Goal: Book appointment/travel/reservation

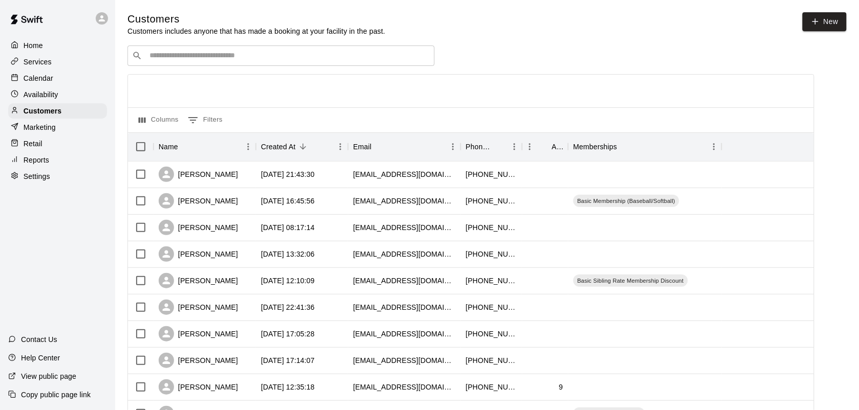
click at [46, 85] on div "Calendar" at bounding box center [57, 78] width 99 height 15
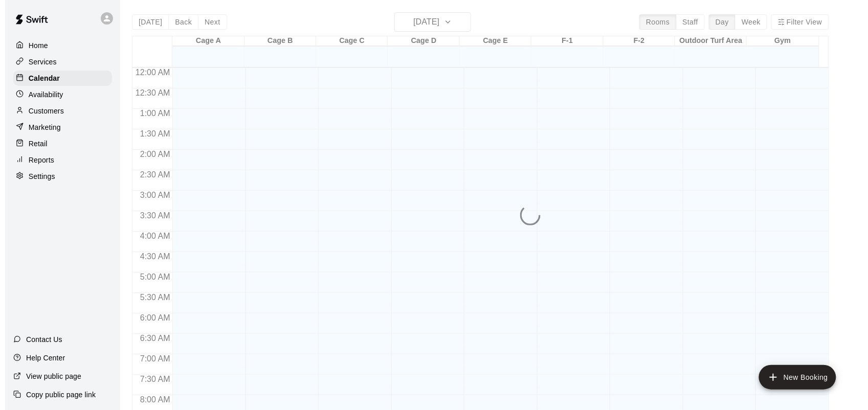
scroll to position [597, 0]
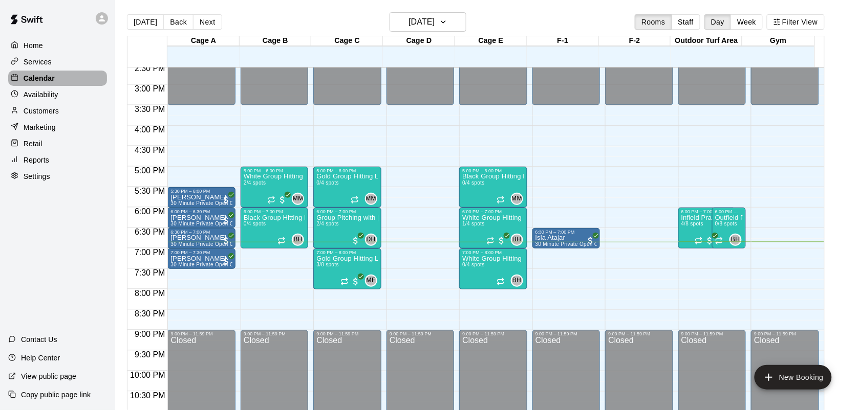
click at [29, 79] on p "Calendar" at bounding box center [39, 78] width 31 height 10
click at [200, 25] on button "Next" at bounding box center [207, 21] width 29 height 15
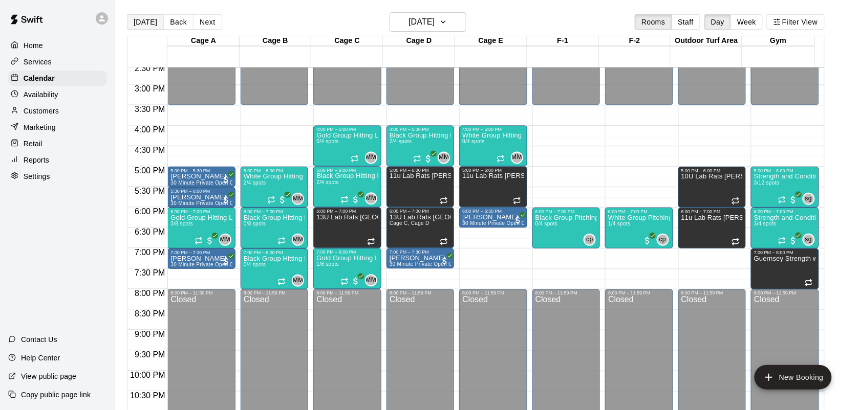
click at [149, 21] on button "[DATE]" at bounding box center [145, 21] width 37 height 15
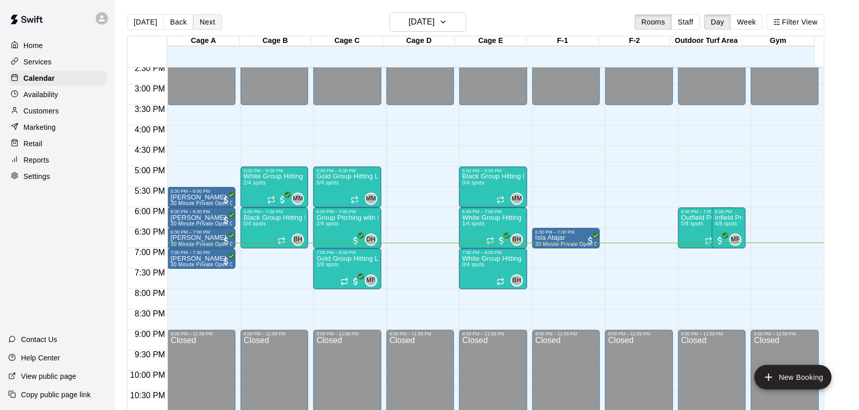
click at [216, 24] on button "Next" at bounding box center [207, 21] width 29 height 15
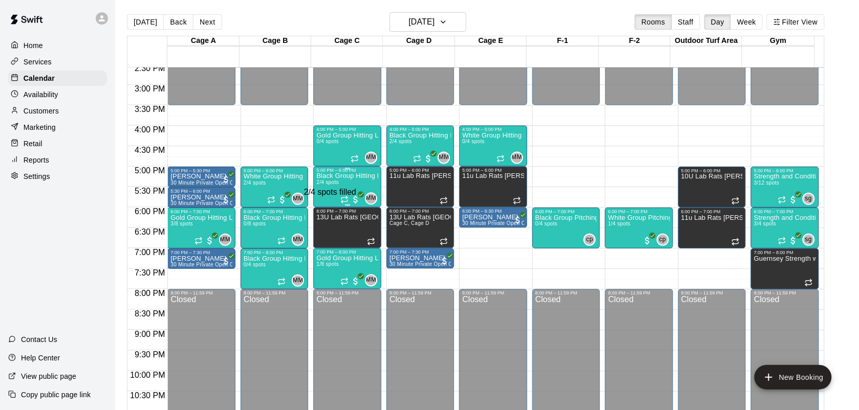
click at [317, 186] on span "2/4 spots" at bounding box center [327, 183] width 23 height 6
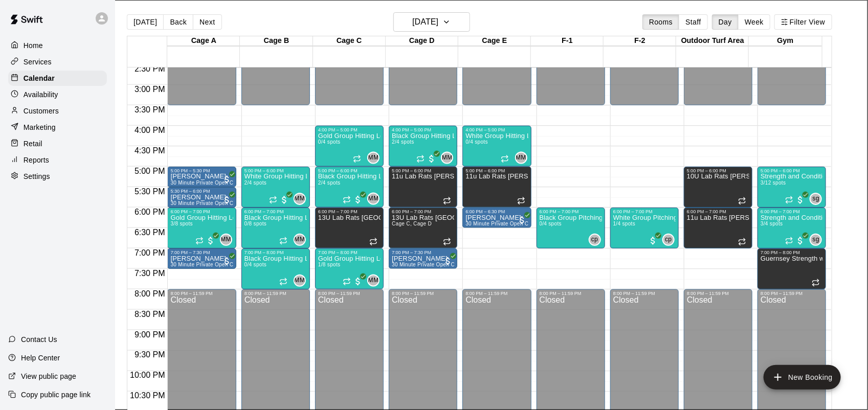
drag, startPoint x: 312, startPoint y: 171, endPoint x: 240, endPoint y: 171, distance: 72.7
type input "*"
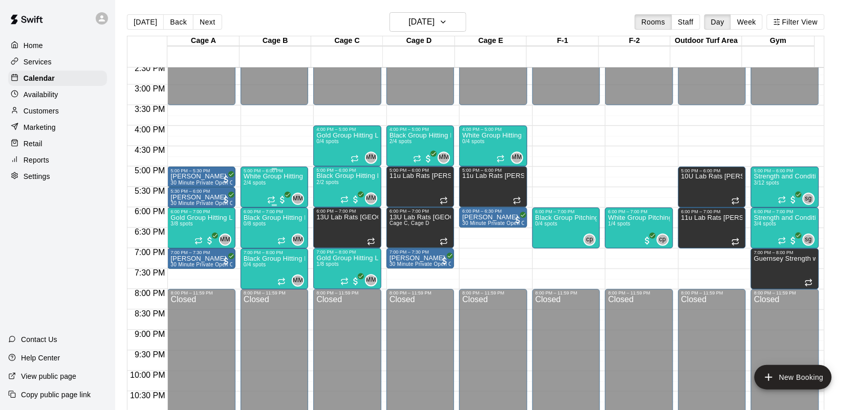
click at [280, 182] on div "White Group Hitting Lesson (7-14 year olds) 2/4 spots" at bounding box center [274, 378] width 61 height 410
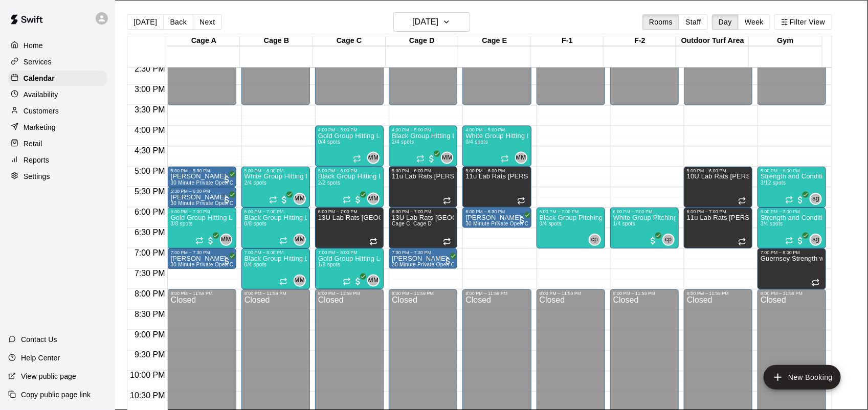
type input "**********"
drag, startPoint x: 373, startPoint y: 172, endPoint x: 223, endPoint y: 172, distance: 149.4
type input "*"
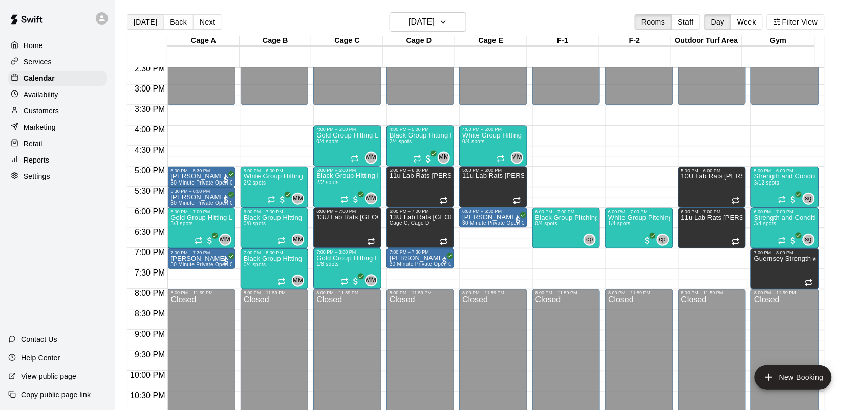
click at [141, 20] on button "[DATE]" at bounding box center [145, 21] width 37 height 15
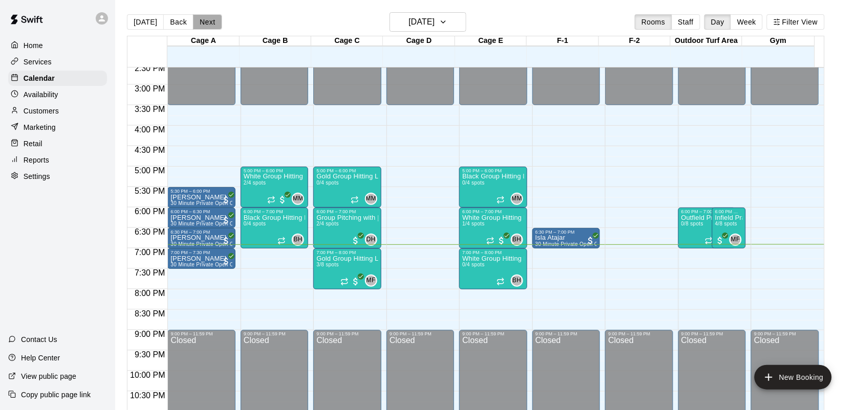
click at [199, 24] on button "Next" at bounding box center [207, 21] width 29 height 15
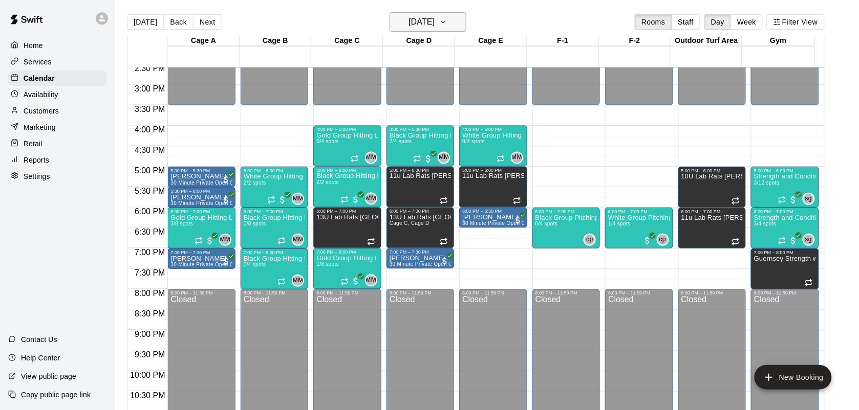
click at [425, 26] on h6 "[DATE]" at bounding box center [421, 22] width 26 height 14
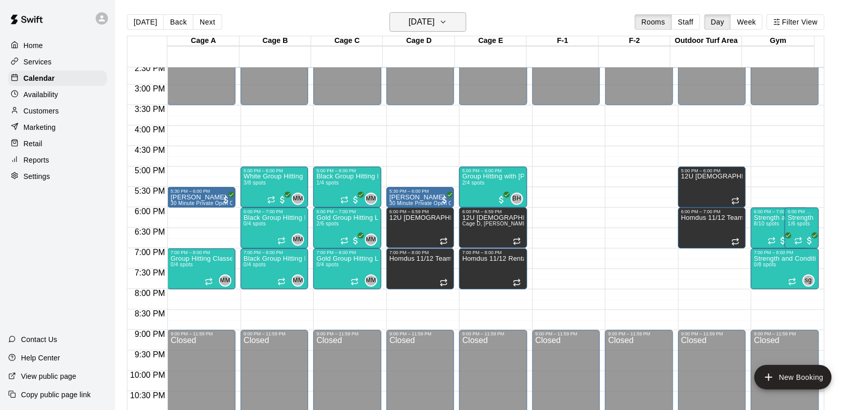
click at [434, 24] on h6 "[DATE]" at bounding box center [421, 22] width 26 height 14
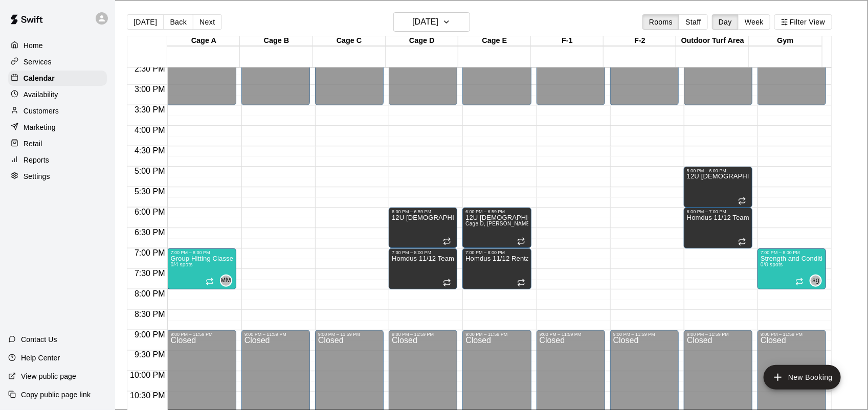
type input "********"
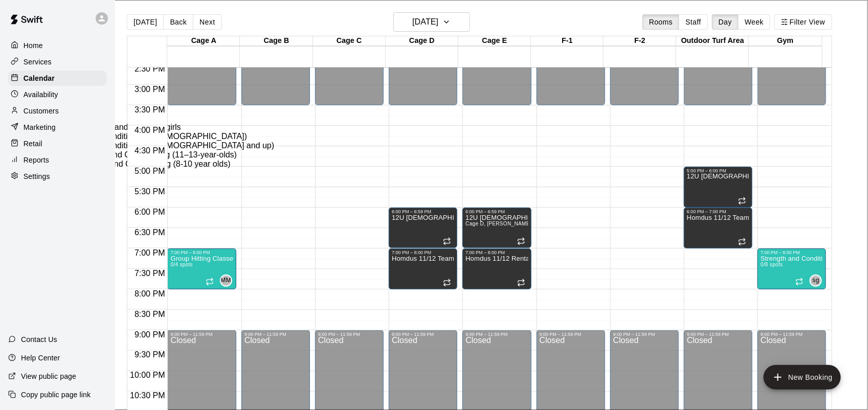
click at [285, 141] on li "Strength and Conditioning ([DEMOGRAPHIC_DATA])" at bounding box center [169, 136] width 232 height 9
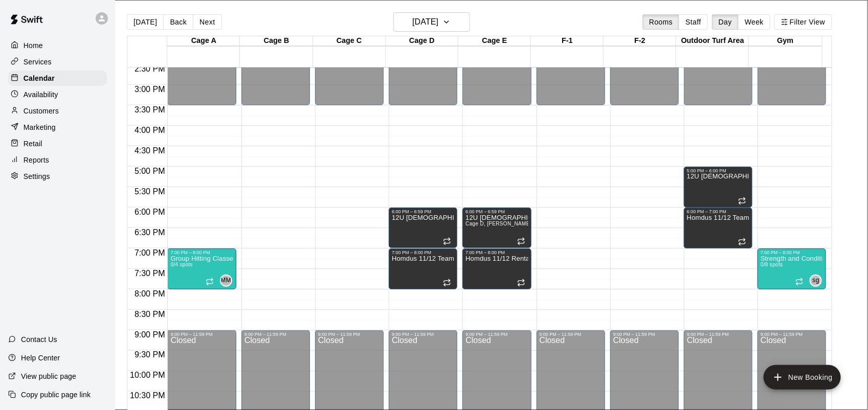
type input "**********"
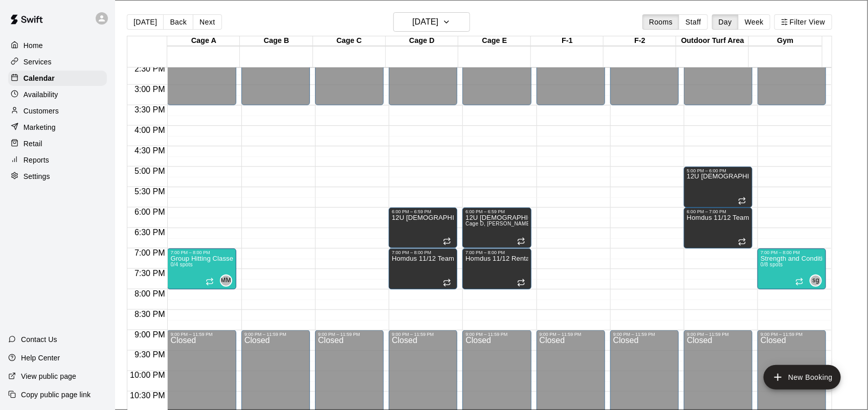
type input "*"
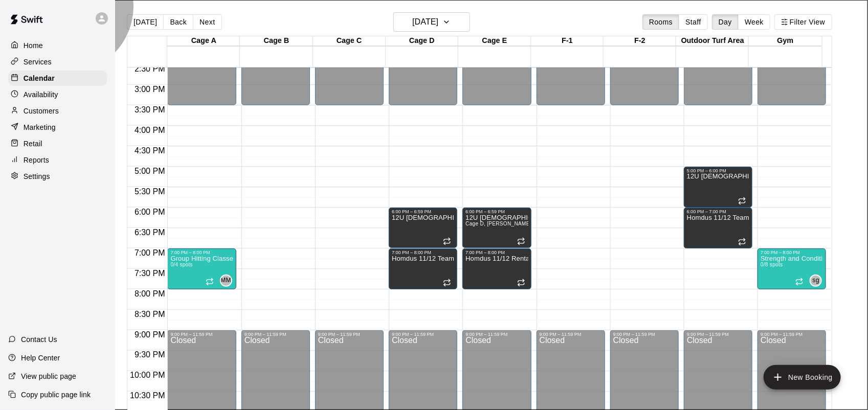
type input "******"
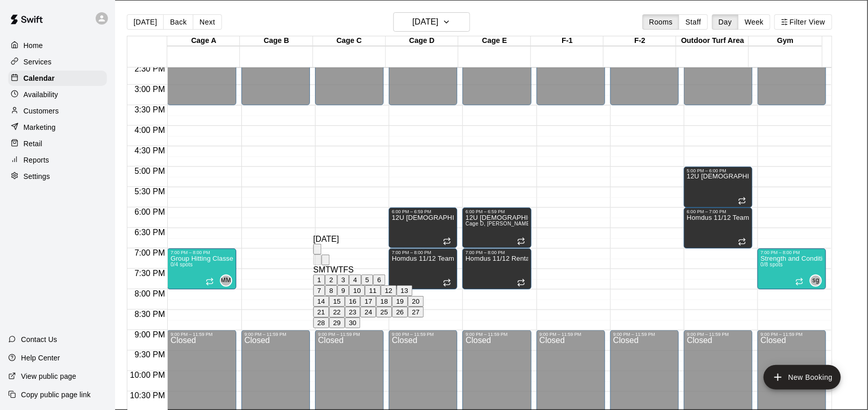
click at [334, 266] on icon "Next month" at bounding box center [332, 269] width 4 height 6
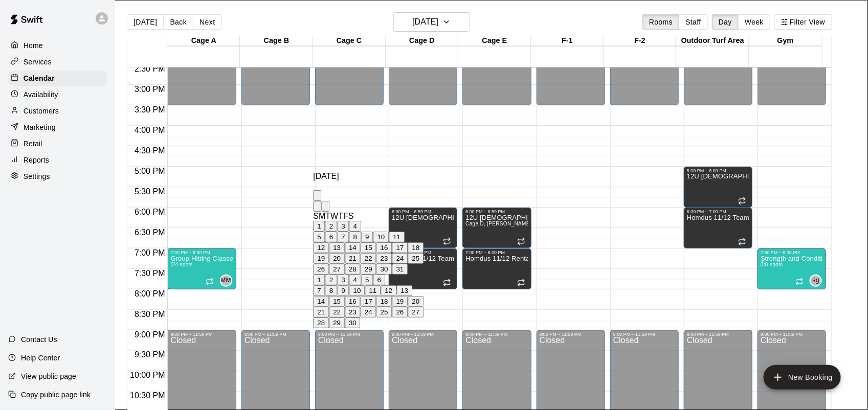
click at [334, 212] on icon "Next month" at bounding box center [332, 215] width 4 height 6
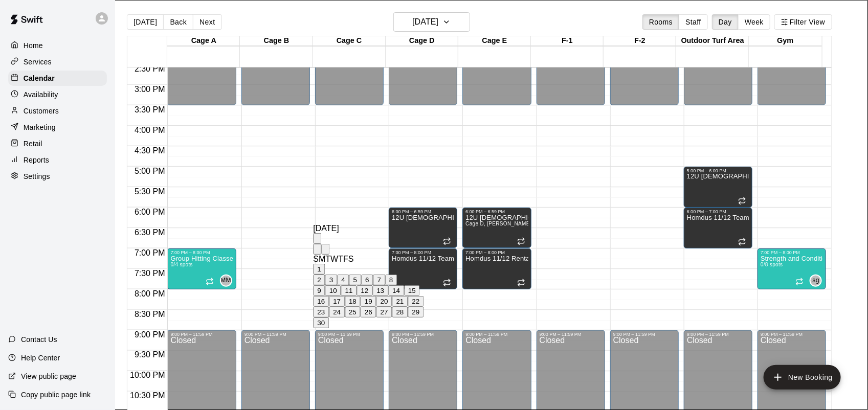
click at [322, 244] on button "Previous month" at bounding box center [318, 249] width 8 height 11
click at [345, 318] on button "27" at bounding box center [337, 323] width 16 height 11
type input "**********"
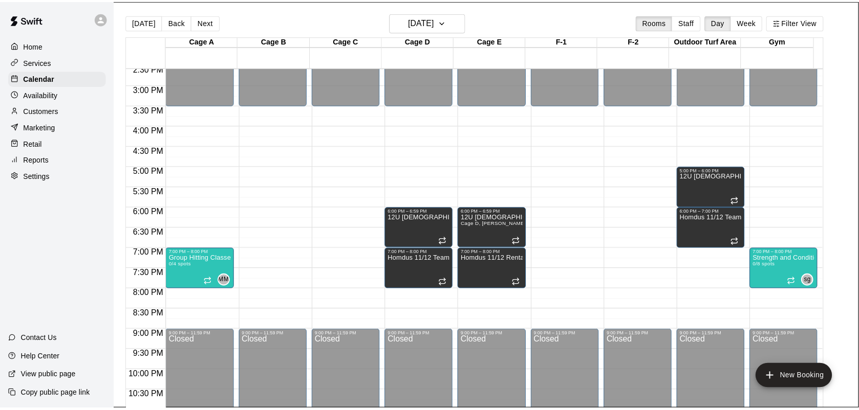
scroll to position [128, 0]
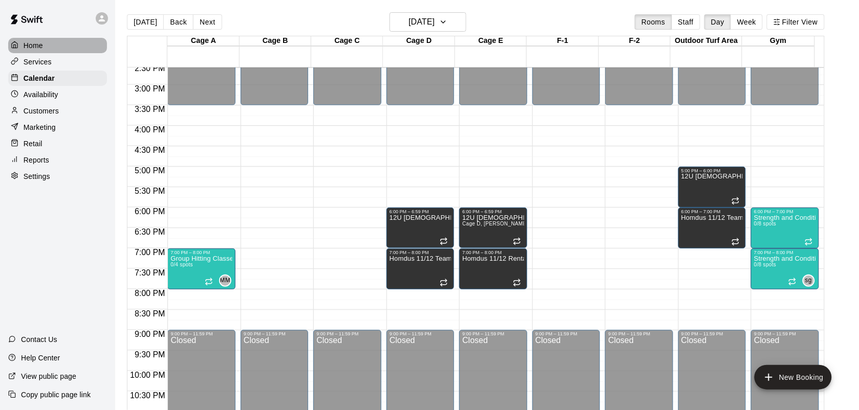
click at [44, 39] on div "Home" at bounding box center [57, 45] width 99 height 15
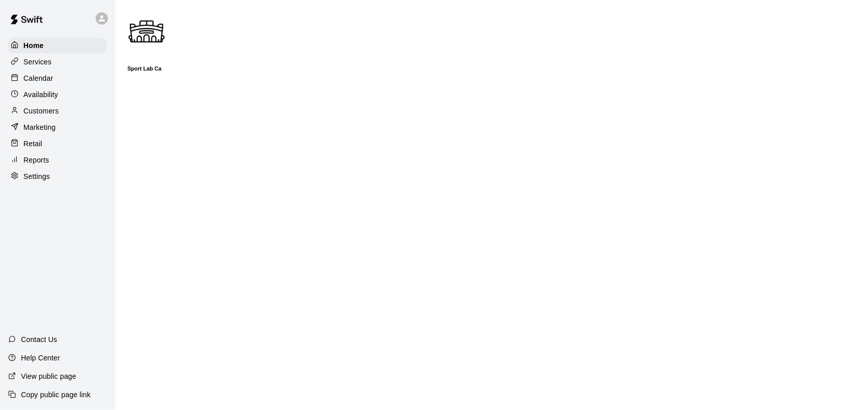
click at [35, 75] on p "Calendar" at bounding box center [39, 78] width 30 height 10
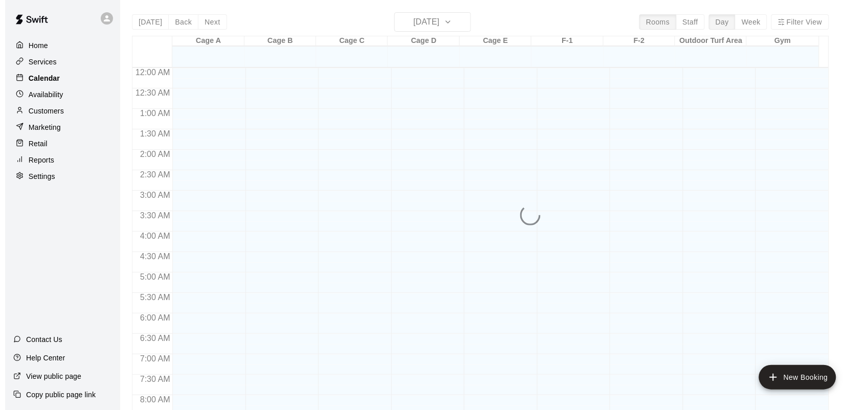
scroll to position [597, 0]
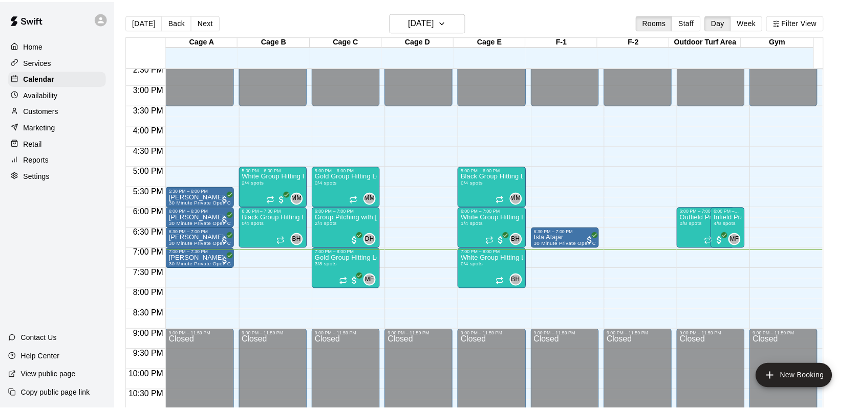
scroll to position [86, 0]
